Goal: Find specific page/section: Find specific page/section

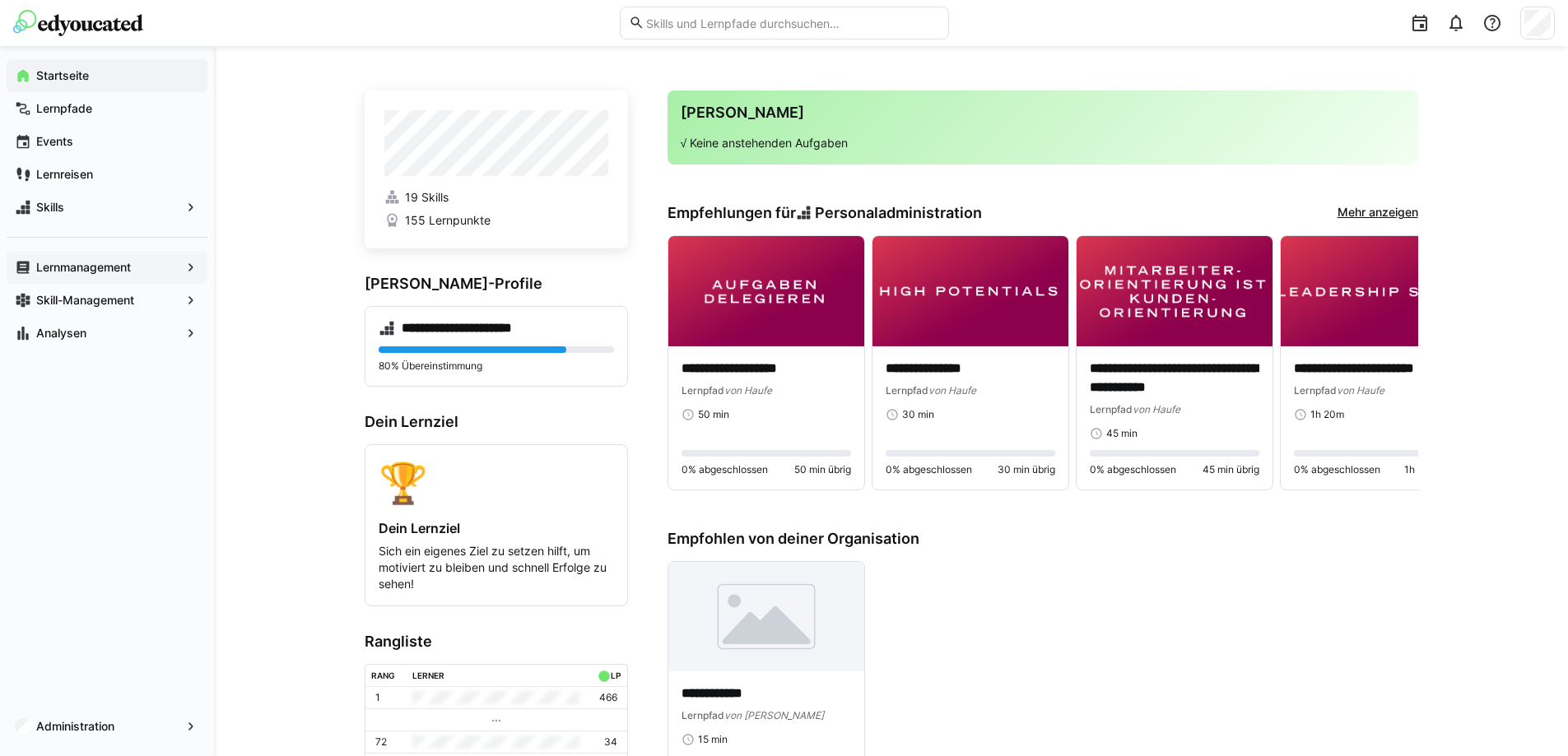
click at [0, 0] on app-navigation-label "Lernmanagement" at bounding box center [0, 0] width 0 height 0
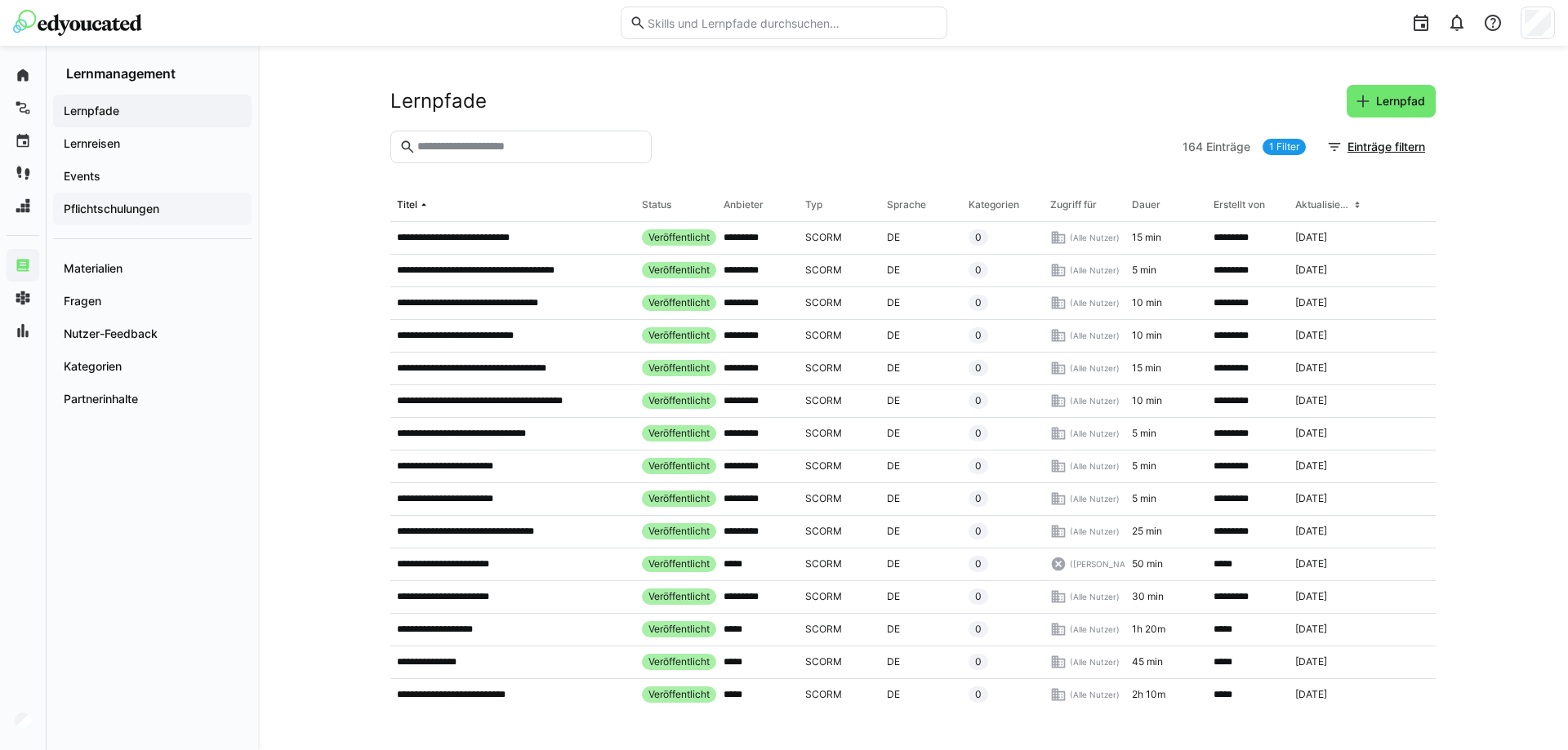
click at [0, 0] on app-navigation-label "Pflichtschulungen" at bounding box center [0, 0] width 0 height 0
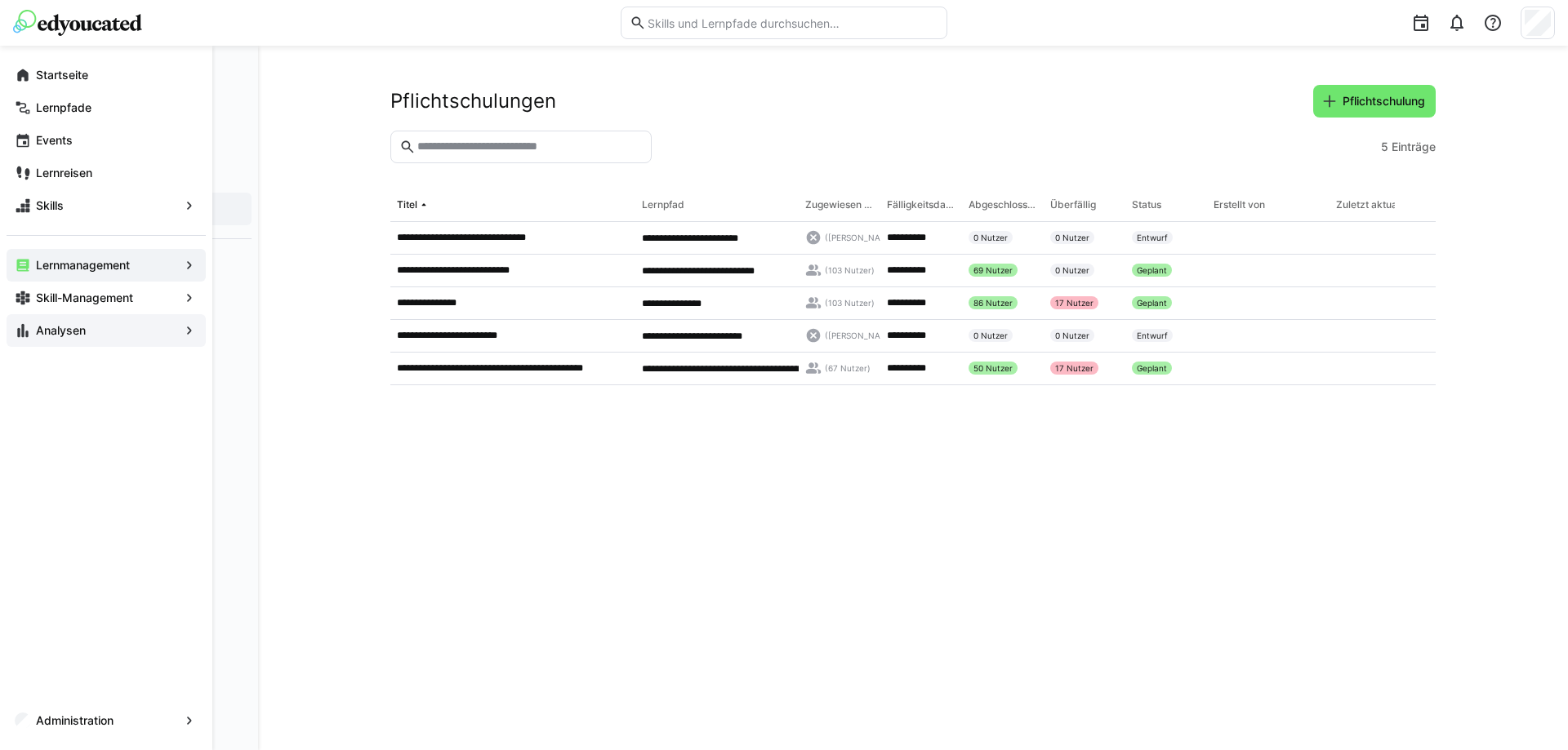
click at [31, 335] on eds-icon at bounding box center [23, 331] width 17 height 17
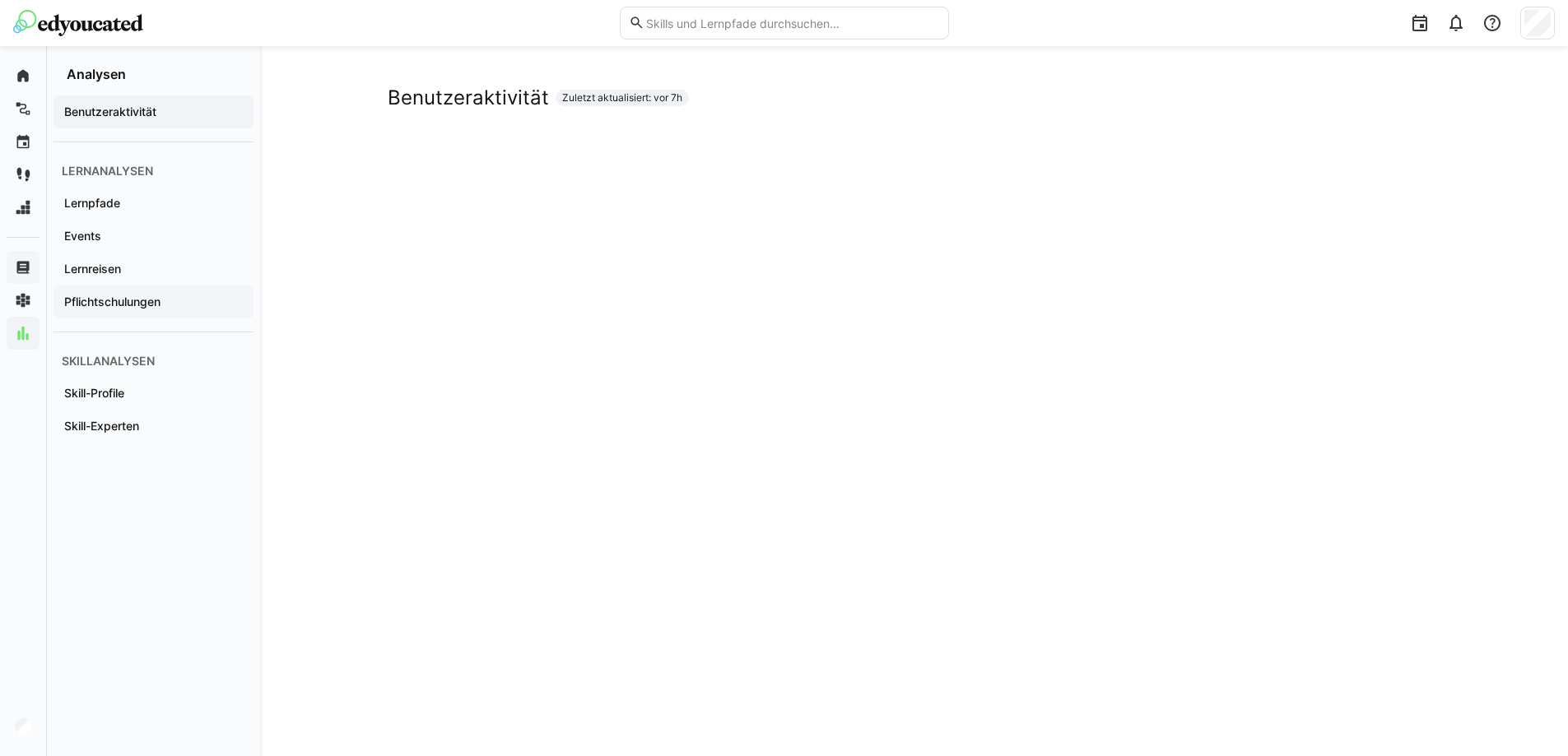
click at [153, 309] on span "Pflichtschulungen" at bounding box center [153, 302] width 184 height 17
